Goal: Check status

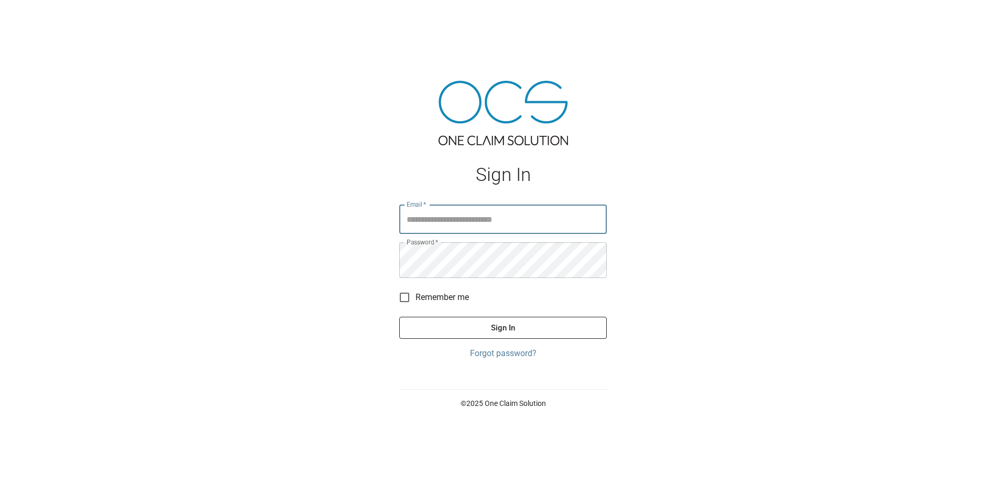
type input "**********"
click at [552, 339] on button "Sign In" at bounding box center [503, 328] width 208 height 22
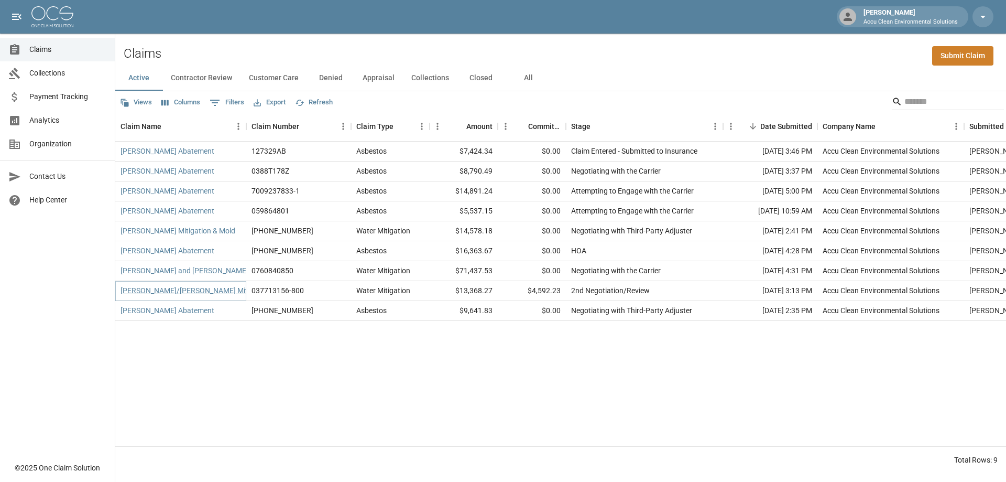
click at [194, 296] on link "[PERSON_NAME]/[PERSON_NAME] Mitigation" at bounding box center [196, 290] width 150 height 10
